Goal: Information Seeking & Learning: Learn about a topic

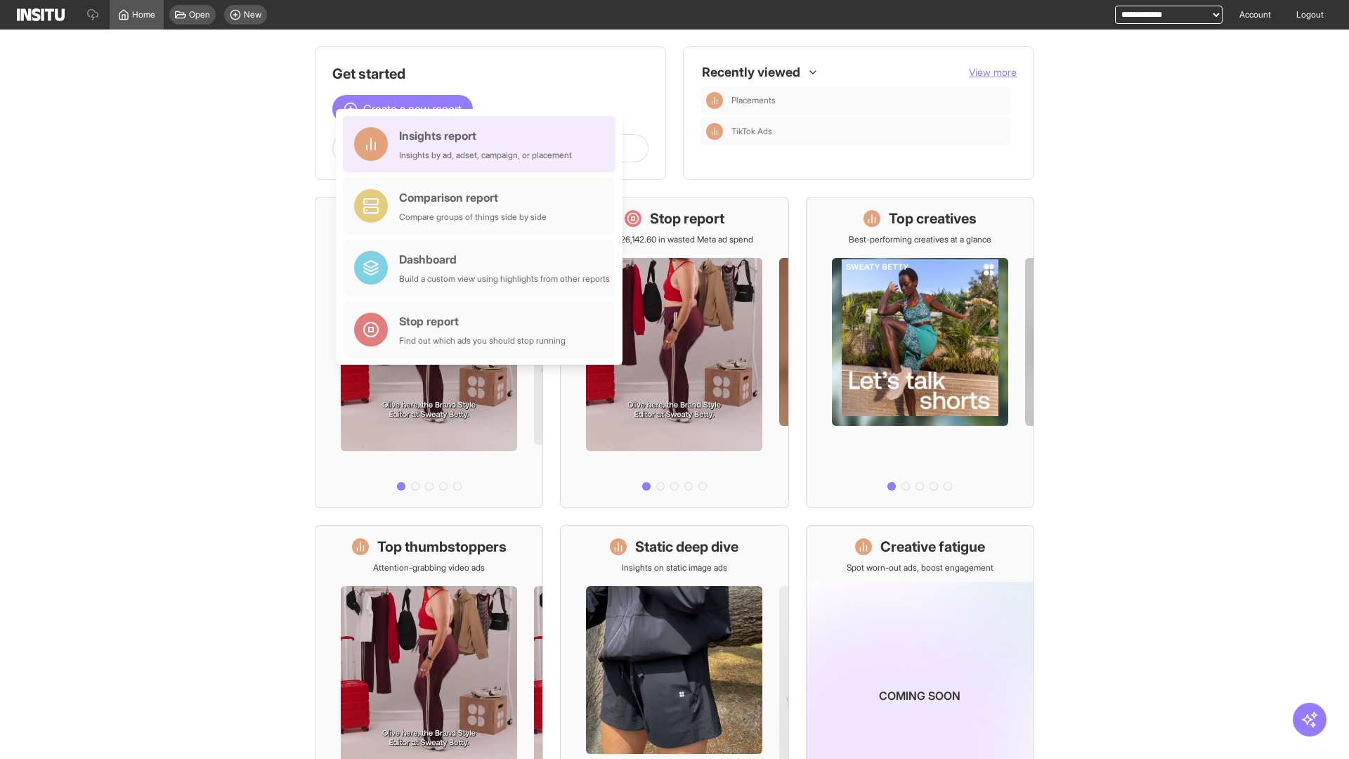
click at [483, 144] on div "Insights report Insights by ad, adset, campaign, or placement" at bounding box center [485, 144] width 173 height 34
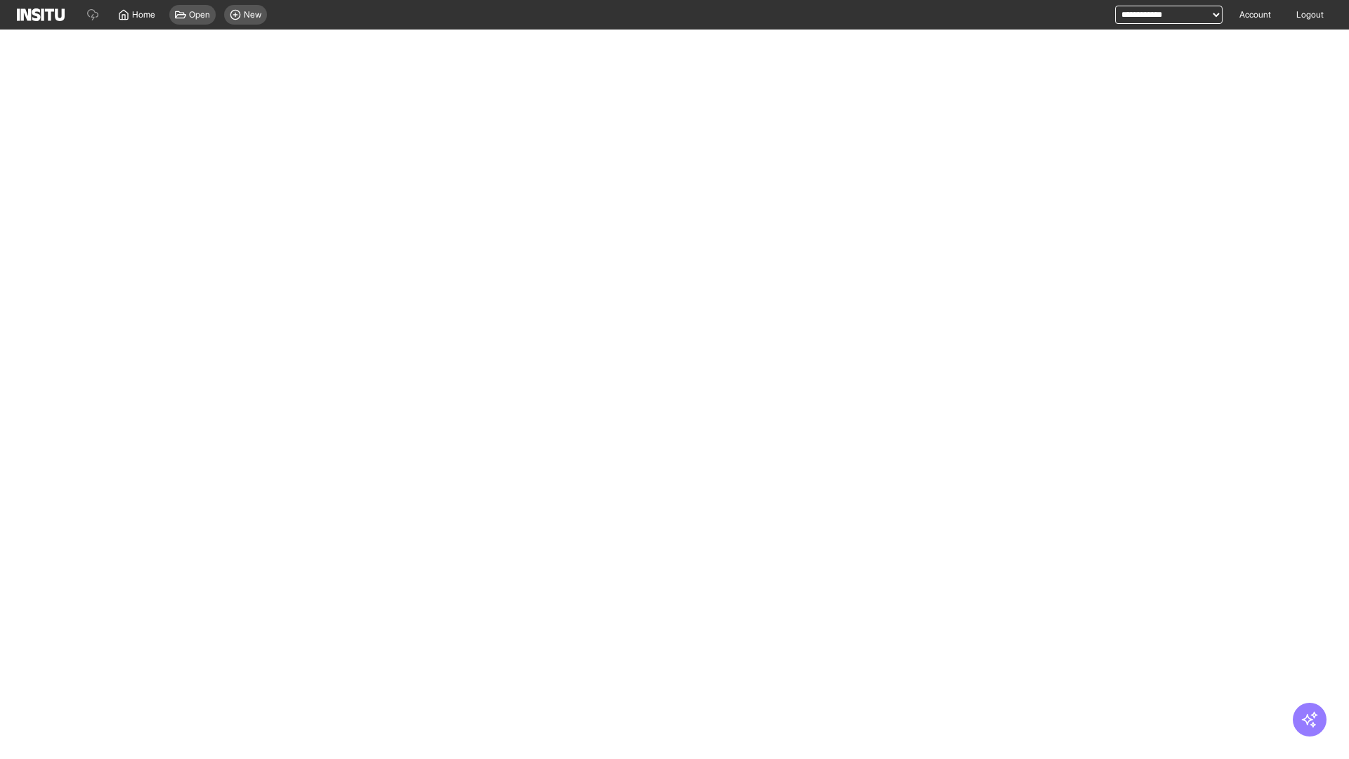
select select "**"
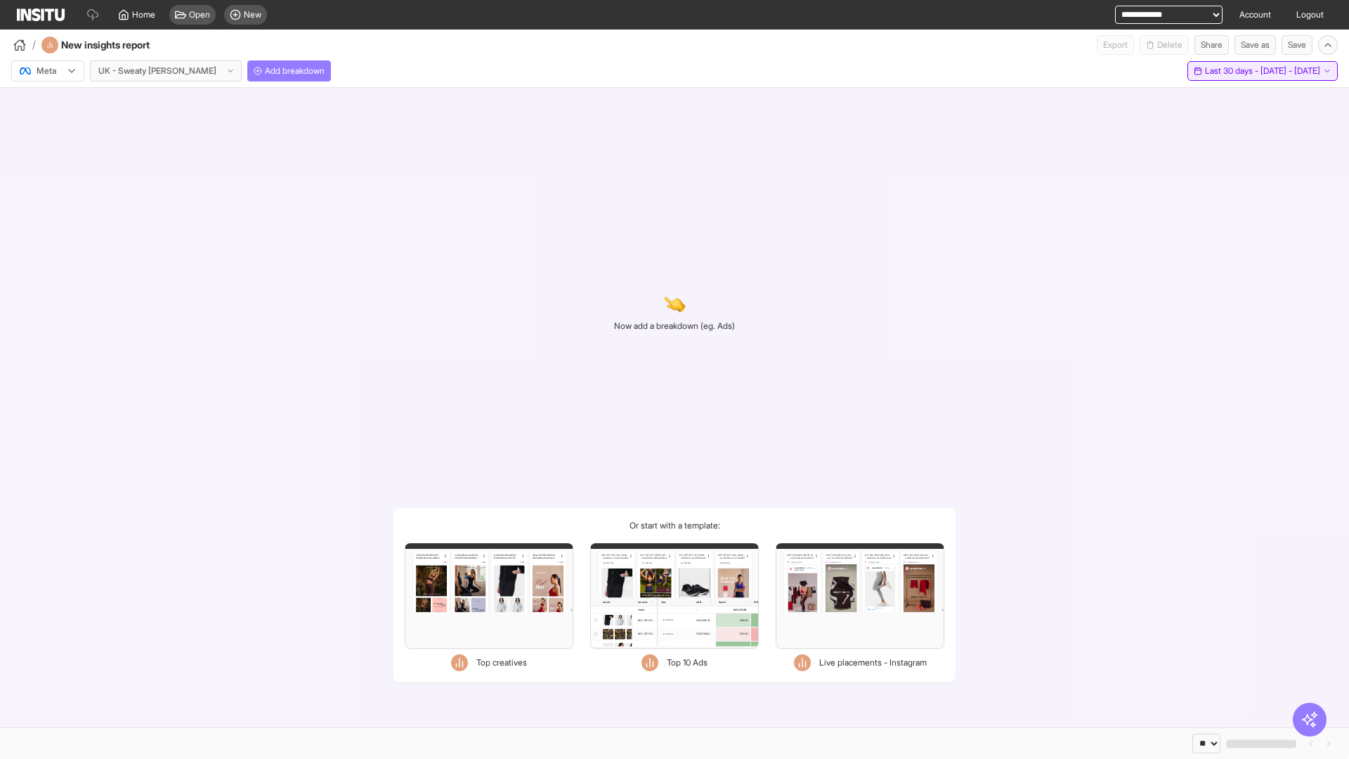
click at [1232, 71] on span "Last 30 days - [DATE] - [DATE]" at bounding box center [1262, 70] width 115 height 11
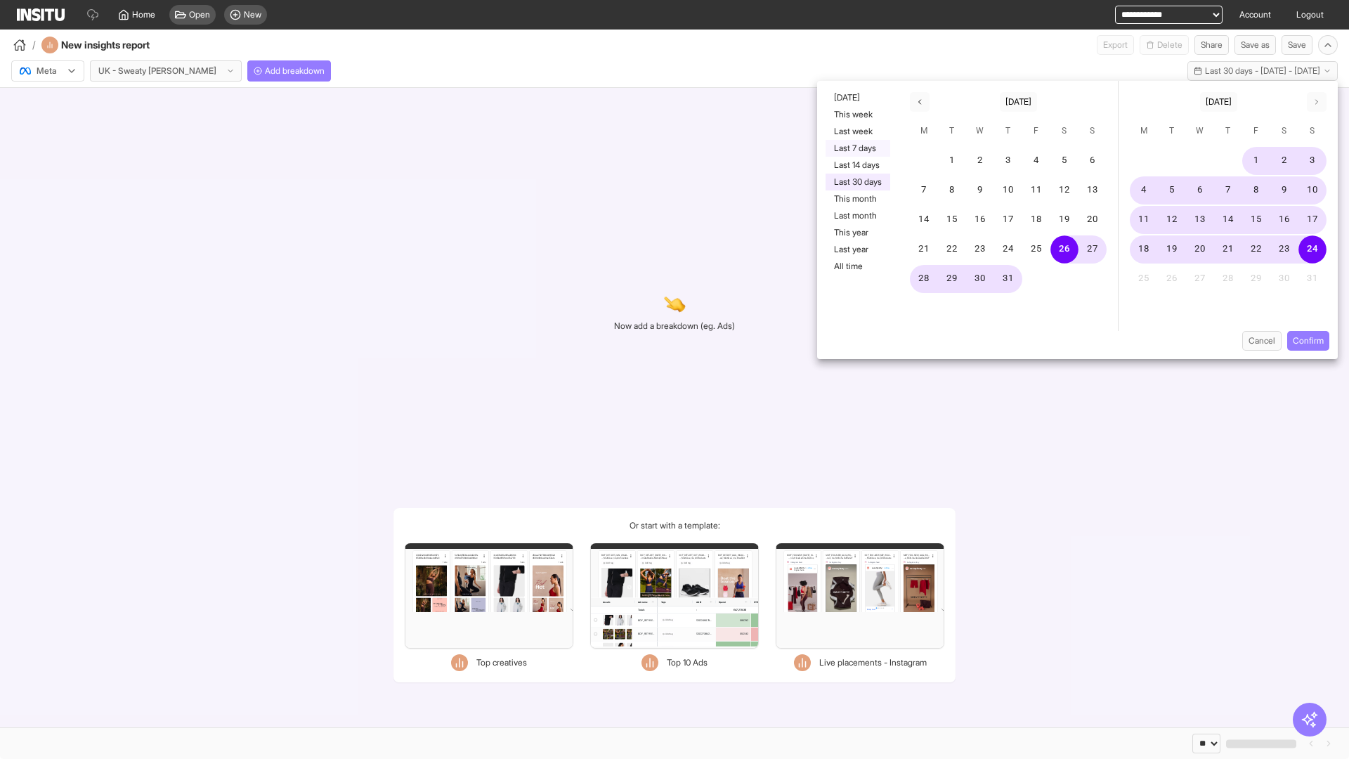
click at [857, 148] on button "Last 7 days" at bounding box center [858, 148] width 65 height 17
